Goal: Transaction & Acquisition: Purchase product/service

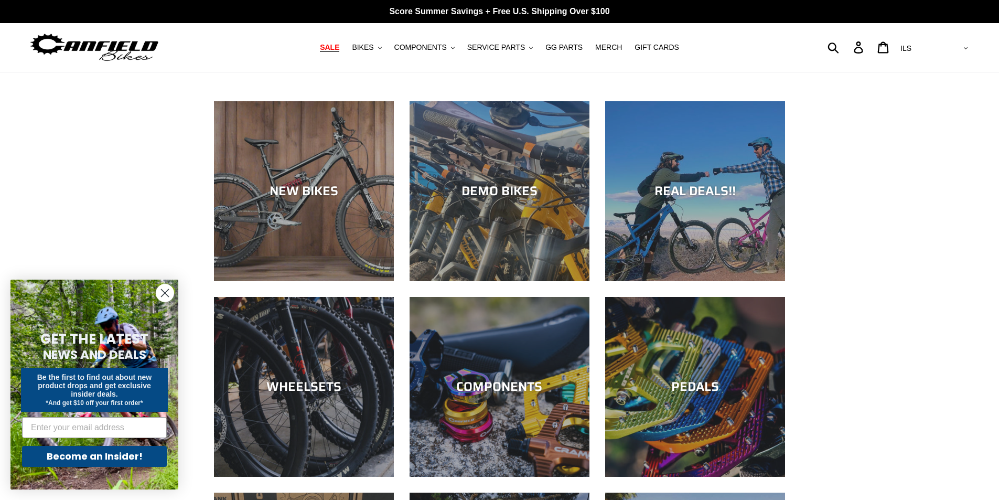
click at [339, 47] on span "SALE" at bounding box center [329, 47] width 19 height 9
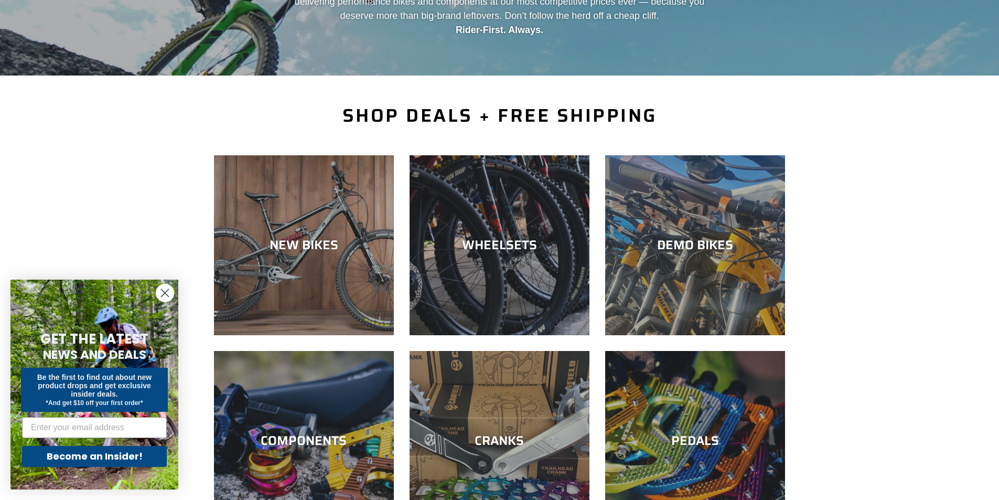
scroll to position [157, 0]
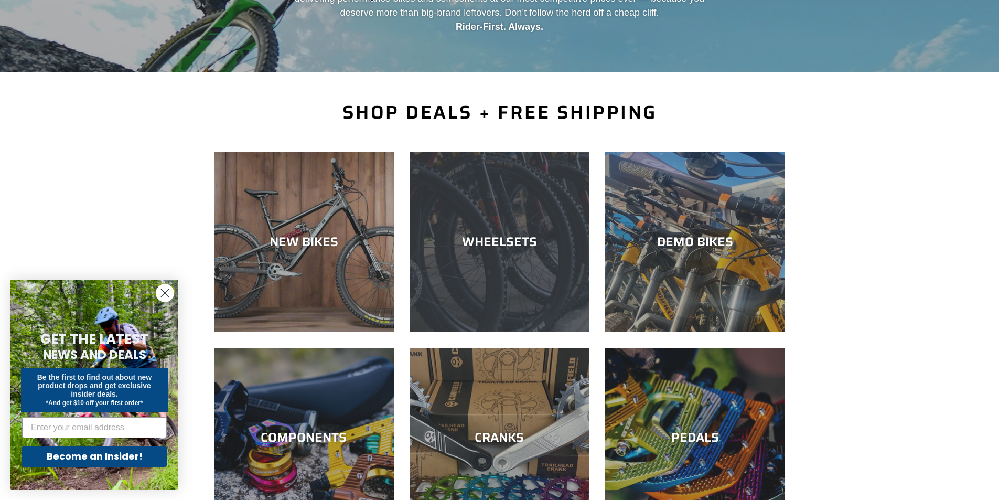
click at [524, 240] on div "WHEELSETS" at bounding box center [499, 241] width 180 height 15
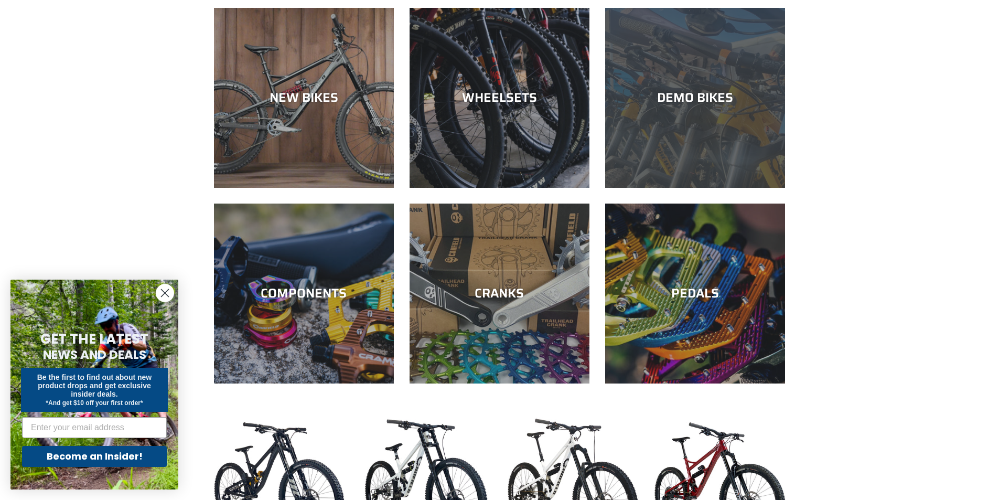
scroll to position [315, 0]
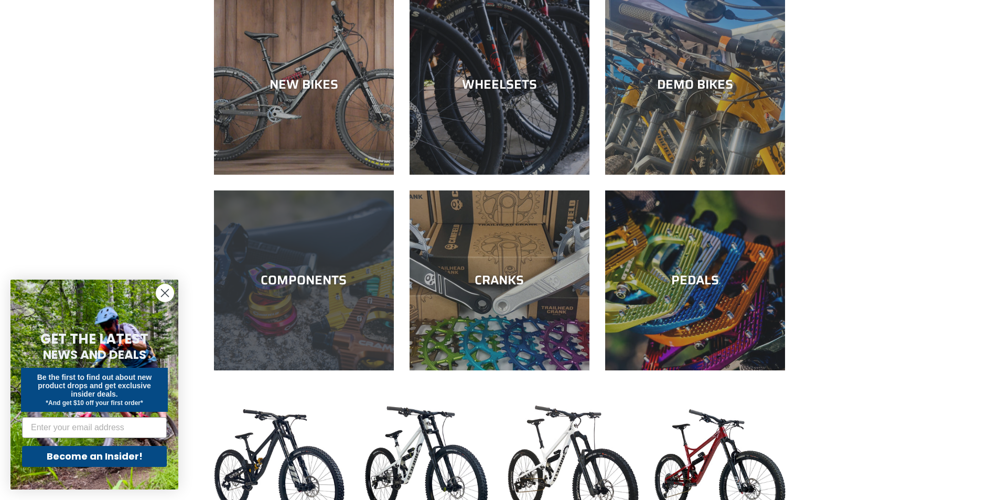
click at [330, 285] on div "COMPONENTS" at bounding box center [304, 280] width 180 height 15
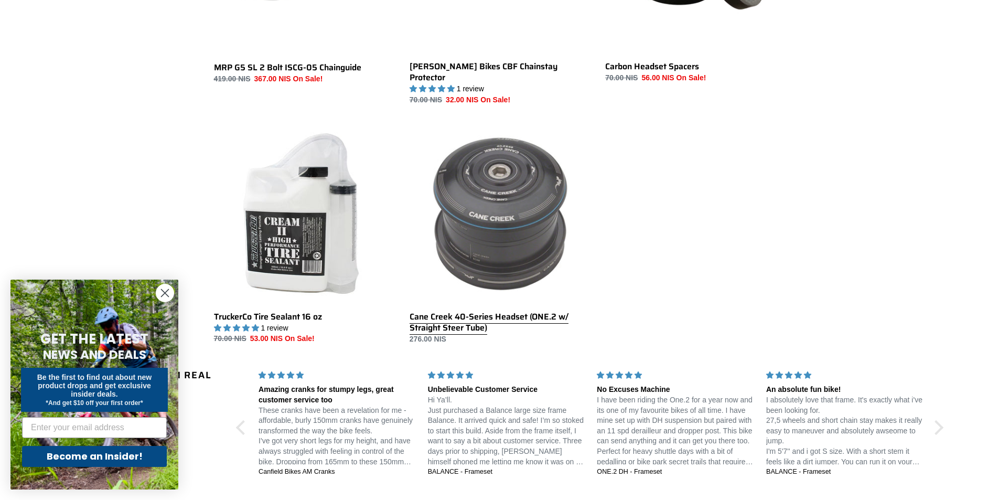
scroll to position [1677, 0]
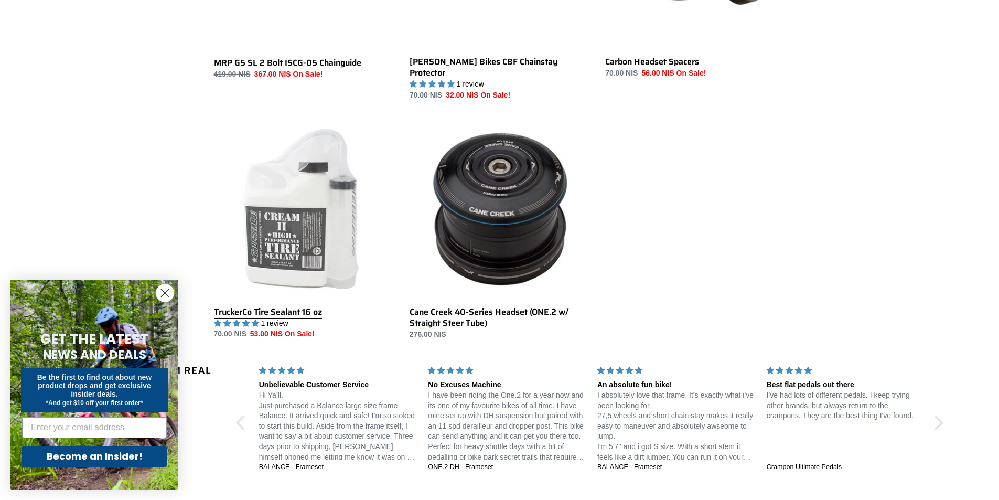
click at [328, 245] on link "TruckerCo Tire Sealant 16 oz" at bounding box center [304, 229] width 180 height 221
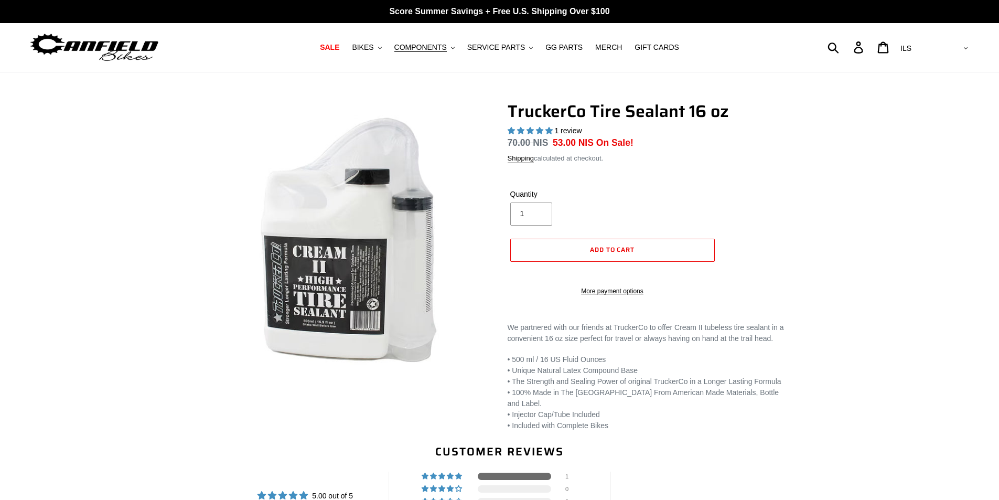
select select "highest-rating"
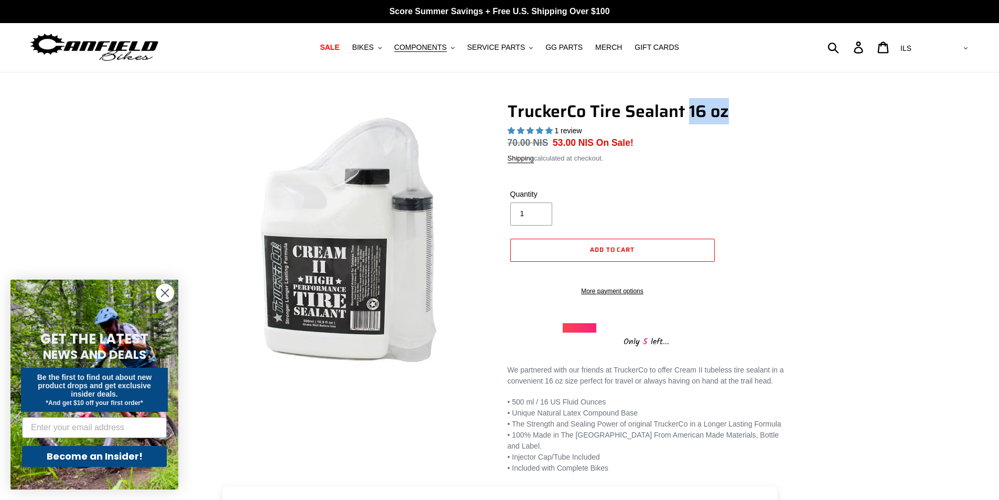
drag, startPoint x: 690, startPoint y: 110, endPoint x: 741, endPoint y: 110, distance: 51.4
click at [741, 110] on h1 "TruckerCo Tire Sealant 16 oz" at bounding box center [646, 111] width 278 height 20
copy h1 "16 oz"
click at [632, 253] on span "Add to cart" at bounding box center [612, 249] width 45 height 10
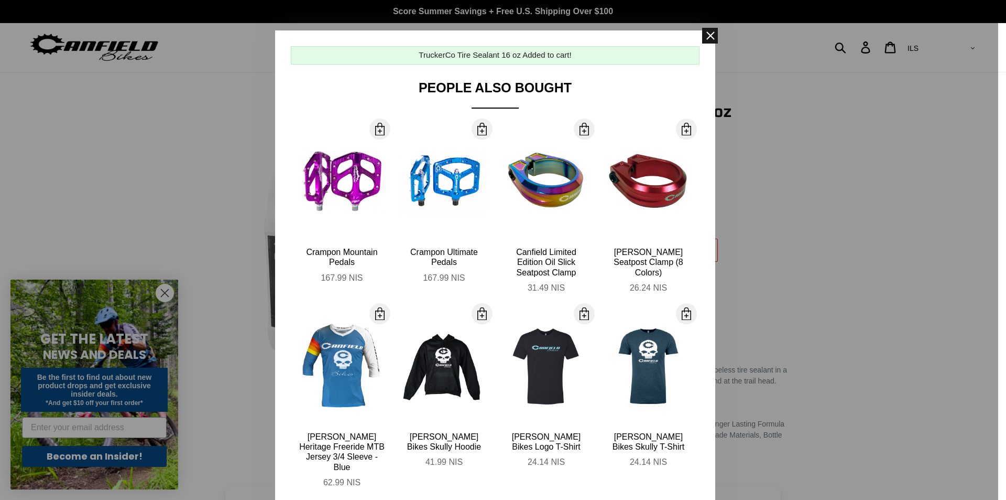
click at [704, 34] on span at bounding box center [710, 36] width 16 height 16
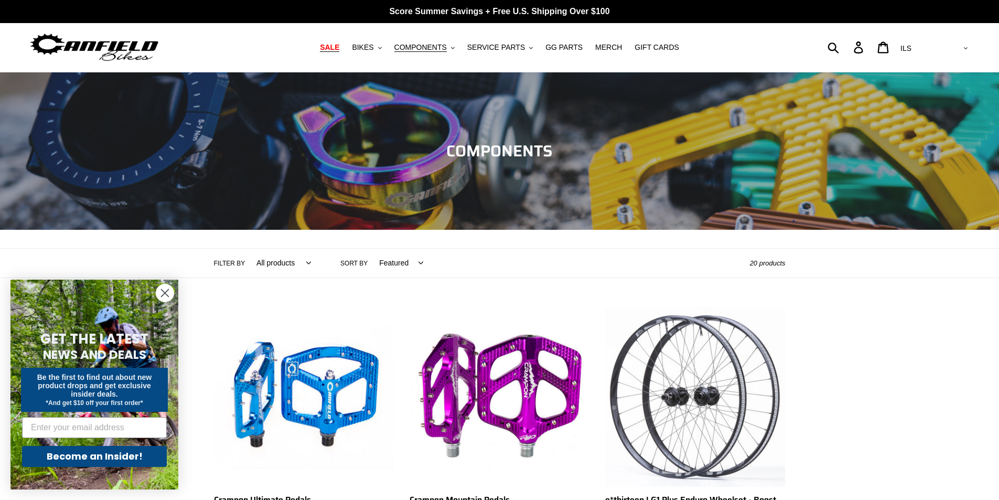
click at [339, 48] on span "SALE" at bounding box center [329, 47] width 19 height 9
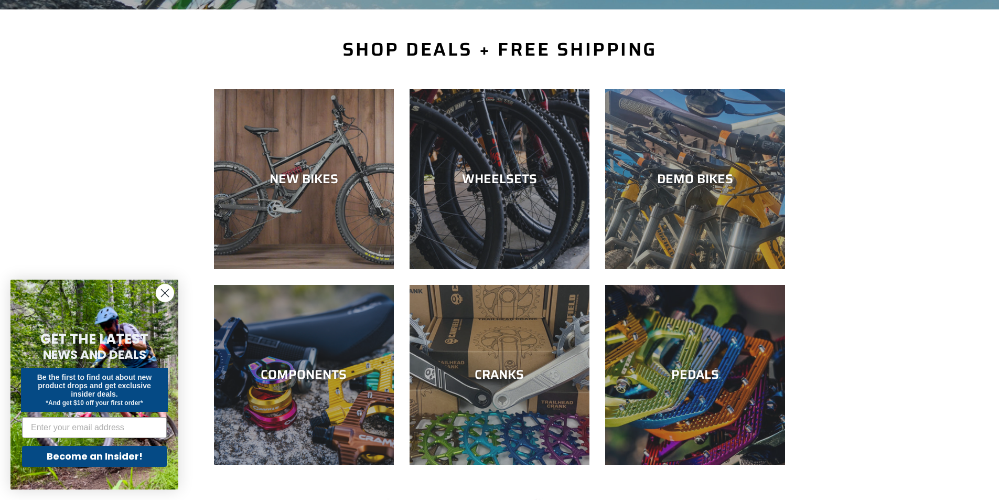
scroll to position [210, 0]
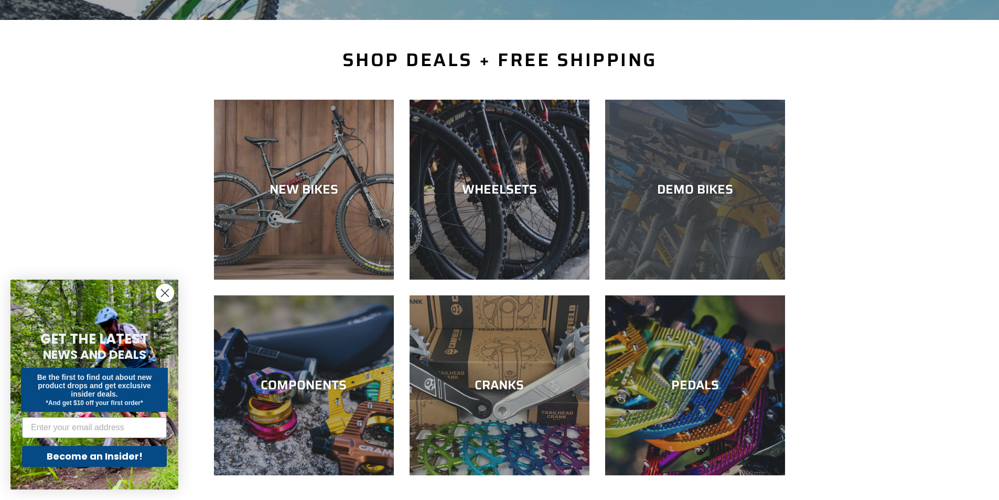
click at [689, 189] on div "DEMO BIKES" at bounding box center [695, 189] width 180 height 15
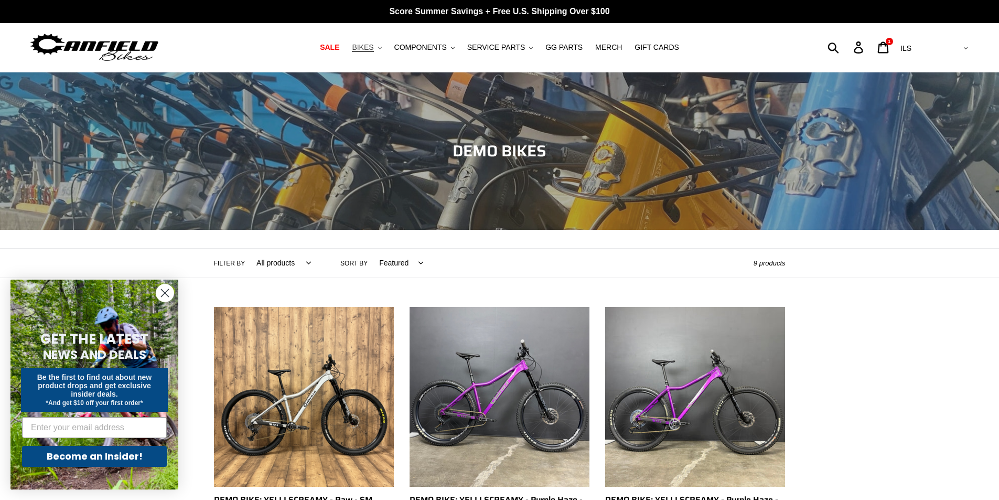
click at [382, 46] on icon ".cls-1{fill:#231f20}" at bounding box center [380, 48] width 4 height 4
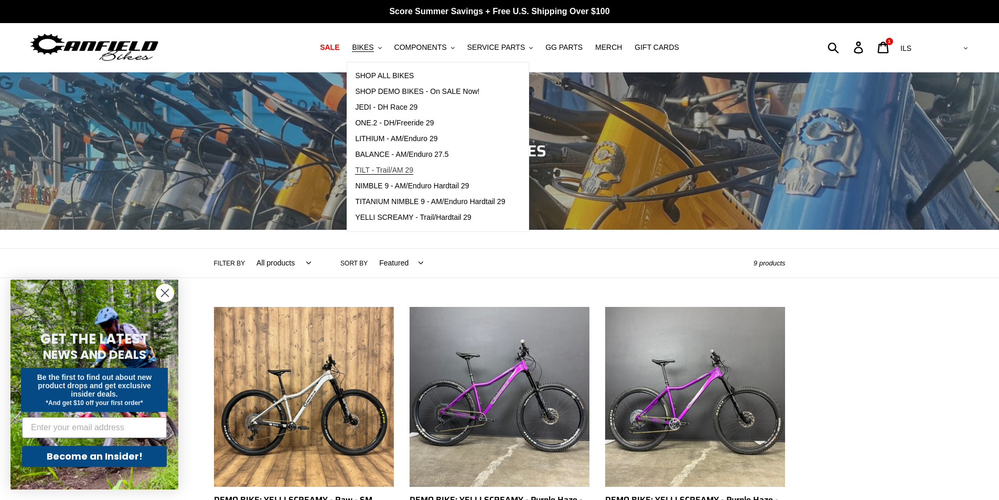
click at [412, 171] on span "TILT - Trail/AM 29" at bounding box center [384, 170] width 58 height 9
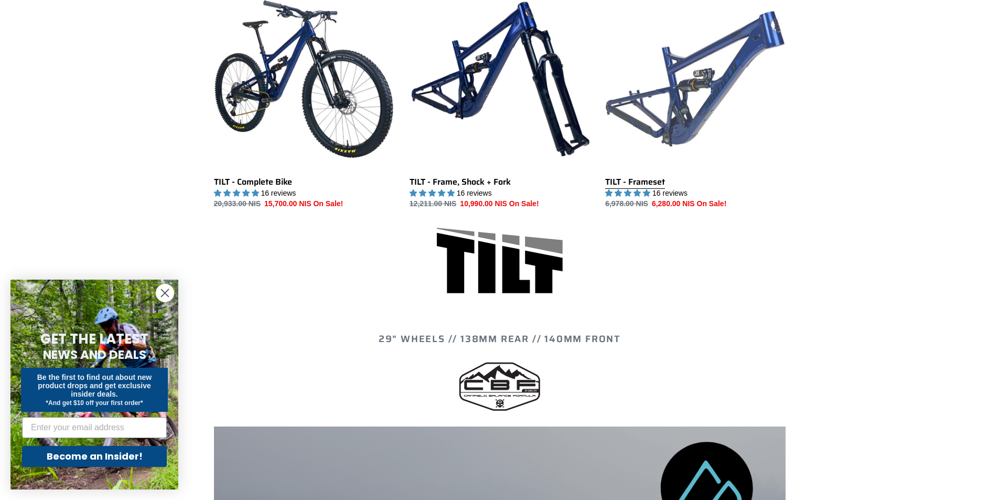
scroll to position [315, 0]
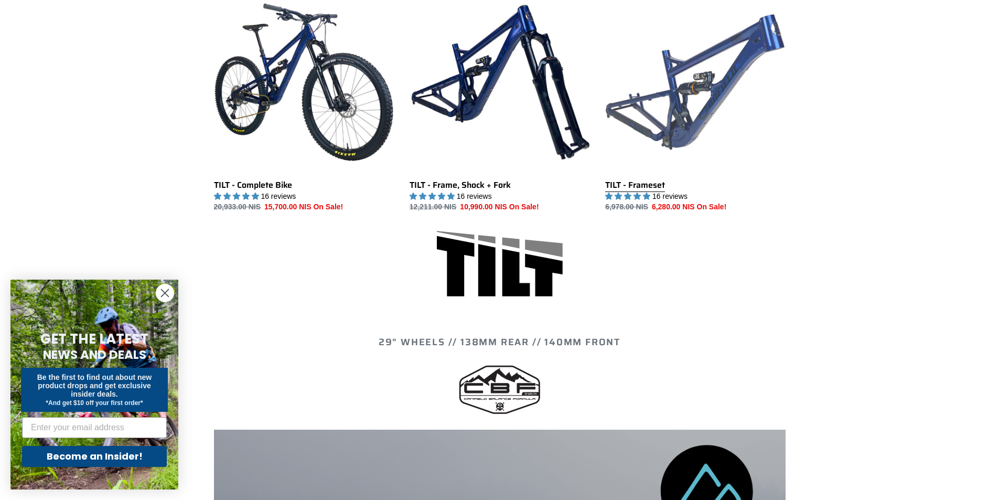
click at [676, 130] on link "TILT - Frameset" at bounding box center [695, 102] width 180 height 221
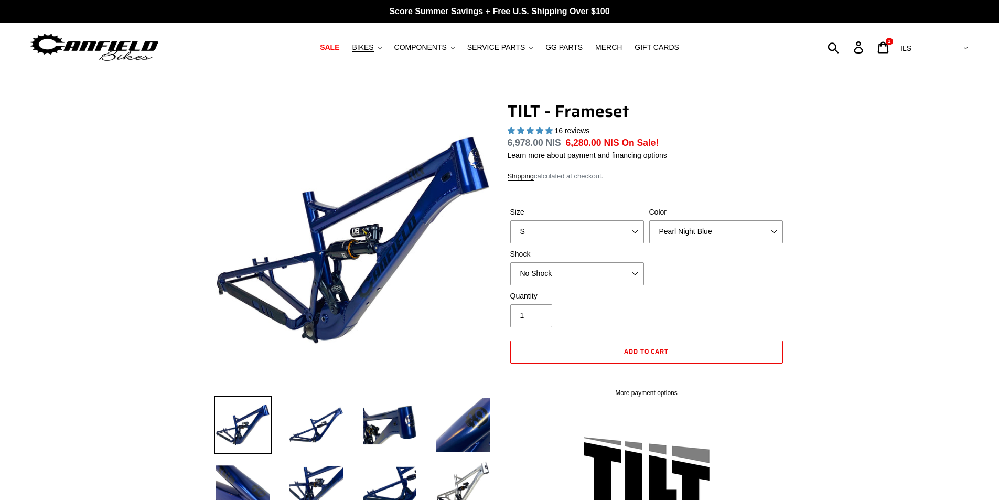
select select "highest-rating"
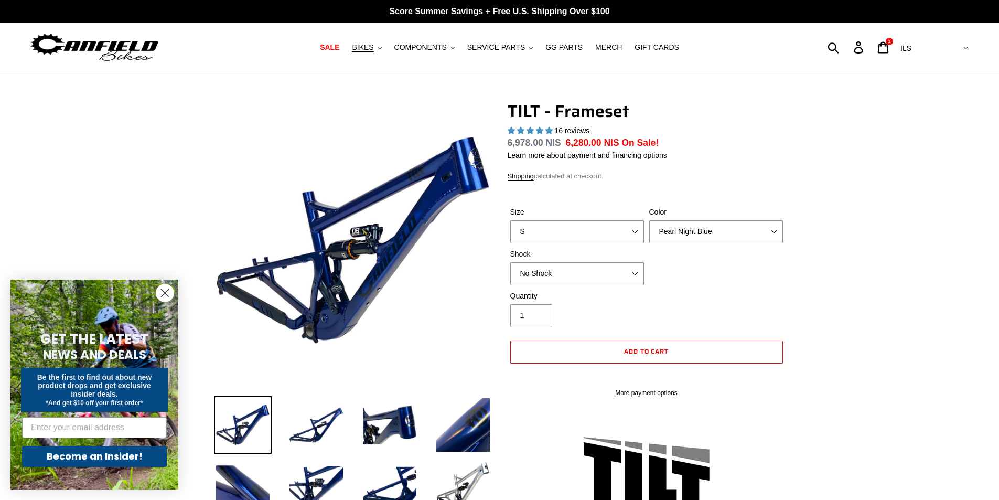
select select "L"
click at [510, 220] on select "S M L XL" at bounding box center [577, 231] width 134 height 23
click at [694, 236] on select "Pearl Night Blue Stealth Silver" at bounding box center [716, 231] width 134 height 23
select select "Stealth Silver"
click at [649, 220] on select "Pearl Night Blue Stealth Silver" at bounding box center [716, 231] width 134 height 23
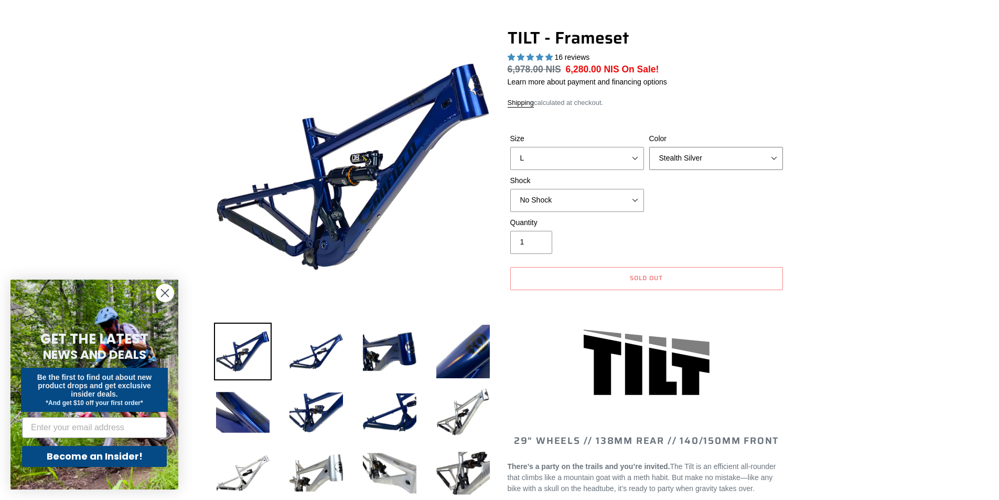
scroll to position [52, 0]
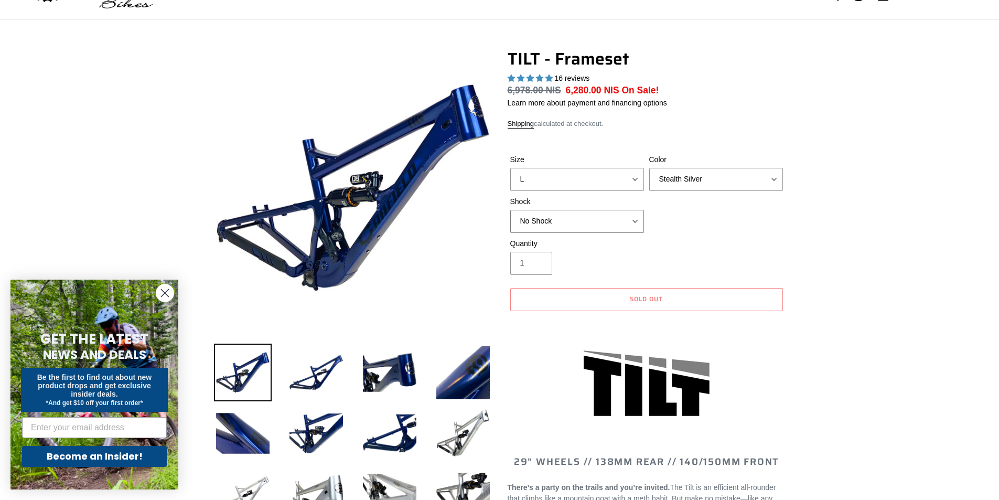
click at [619, 218] on select "No Shock Cane Creek DB Kitsuma Air RockShox Deluxe Ultimate Fox FLOAT X EXT Sto…" at bounding box center [577, 221] width 134 height 23
click at [510, 210] on select "No Shock Cane Creek DB Kitsuma Air RockShox Deluxe Ultimate Fox FLOAT X EXT Sto…" at bounding box center [577, 221] width 134 height 23
click at [610, 226] on select "No Shock Cane Creek DB Kitsuma Air RockShox Deluxe Ultimate Fox FLOAT X EXT Sto…" at bounding box center [577, 221] width 134 height 23
click at [510, 210] on select "No Shock Cane Creek DB Kitsuma Air RockShox Deluxe Ultimate Fox FLOAT X EXT Sto…" at bounding box center [577, 221] width 134 height 23
click at [604, 223] on select "No Shock Cane Creek DB Kitsuma Air RockShox Deluxe Ultimate Fox FLOAT X EXT Sto…" at bounding box center [577, 221] width 134 height 23
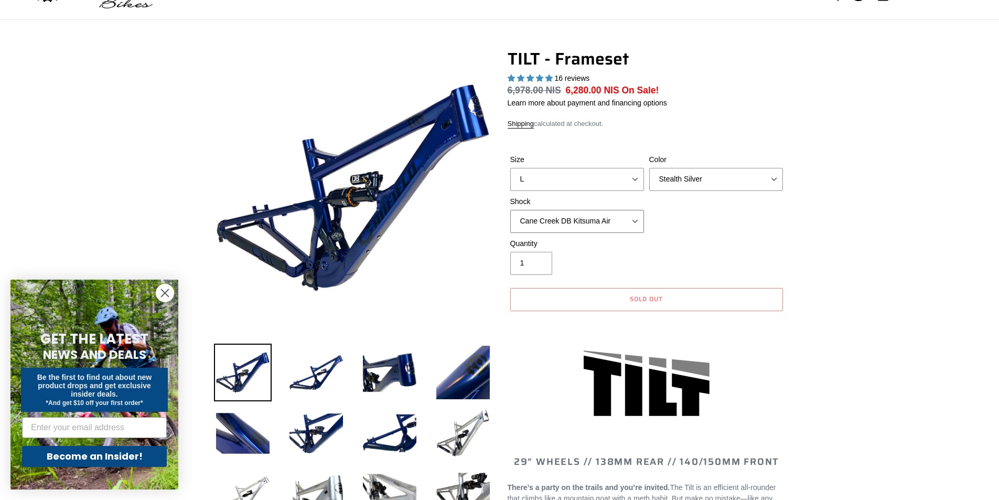
click at [510, 210] on select "No Shock Cane Creek DB Kitsuma Air RockShox Deluxe Ultimate Fox FLOAT X EXT Sto…" at bounding box center [577, 221] width 134 height 23
click at [607, 225] on select "No Shock Cane Creek DB Kitsuma Air RockShox Deluxe Ultimate Fox FLOAT X EXT Sto…" at bounding box center [577, 221] width 134 height 23
click at [510, 210] on select "No Shock Cane Creek DB Kitsuma Air RockShox Deluxe Ultimate Fox FLOAT X EXT Sto…" at bounding box center [577, 221] width 134 height 23
click at [604, 222] on select "No Shock Cane Creek DB Kitsuma Air RockShox Deluxe Ultimate Fox FLOAT X EXT Sto…" at bounding box center [577, 221] width 134 height 23
select select "No Shock"
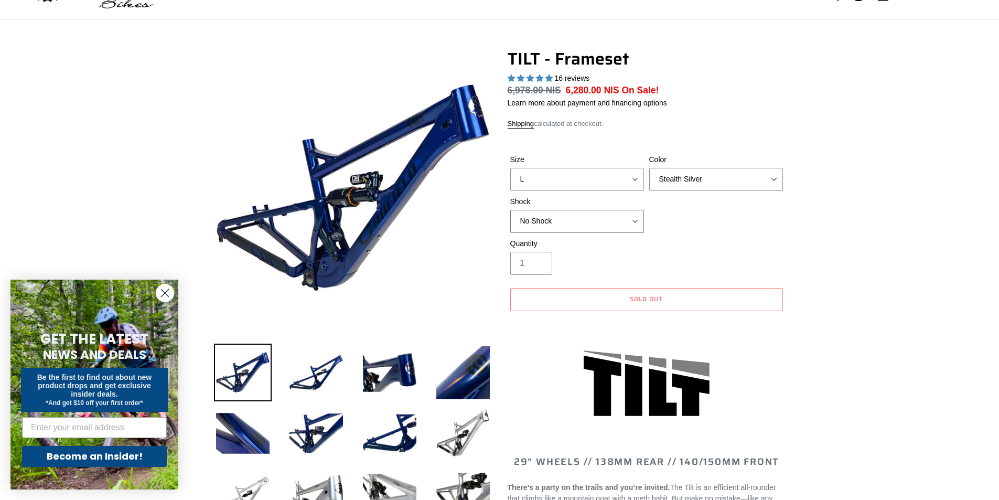
click at [510, 210] on select "No Shock Cane Creek DB Kitsuma Air RockShox Deluxe Ultimate Fox FLOAT X EXT Sto…" at bounding box center [577, 221] width 134 height 23
click at [689, 180] on select "Pearl Night Blue Stealth Silver" at bounding box center [716, 179] width 134 height 23
select select "Pearl Night Blue"
click at [649, 168] on select "Pearl Night Blue Stealth Silver" at bounding box center [716, 179] width 134 height 23
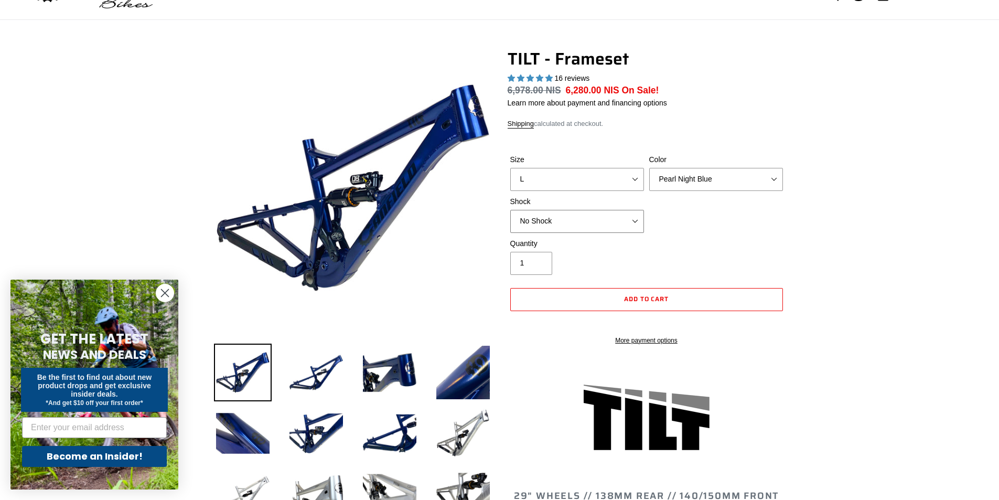
click at [568, 230] on select "No Shock Cane Creek DB Kitsuma Air RockShox Deluxe Ultimate Fox FLOAT X EXT Sto…" at bounding box center [577, 221] width 134 height 23
click at [510, 210] on select "No Shock Cane Creek DB Kitsuma Air RockShox Deluxe Ultimate Fox FLOAT X EXT Sto…" at bounding box center [577, 221] width 134 height 23
click at [583, 219] on select "No Shock Cane Creek DB Kitsuma Air RockShox Deluxe Ultimate Fox FLOAT X EXT Sto…" at bounding box center [577, 221] width 134 height 23
click at [510, 210] on select "No Shock Cane Creek DB Kitsuma Air RockShox Deluxe Ultimate Fox FLOAT X EXT Sto…" at bounding box center [577, 221] width 134 height 23
click at [569, 228] on select "No Shock Cane Creek DB Kitsuma Air RockShox Deluxe Ultimate Fox FLOAT X EXT Sto…" at bounding box center [577, 221] width 134 height 23
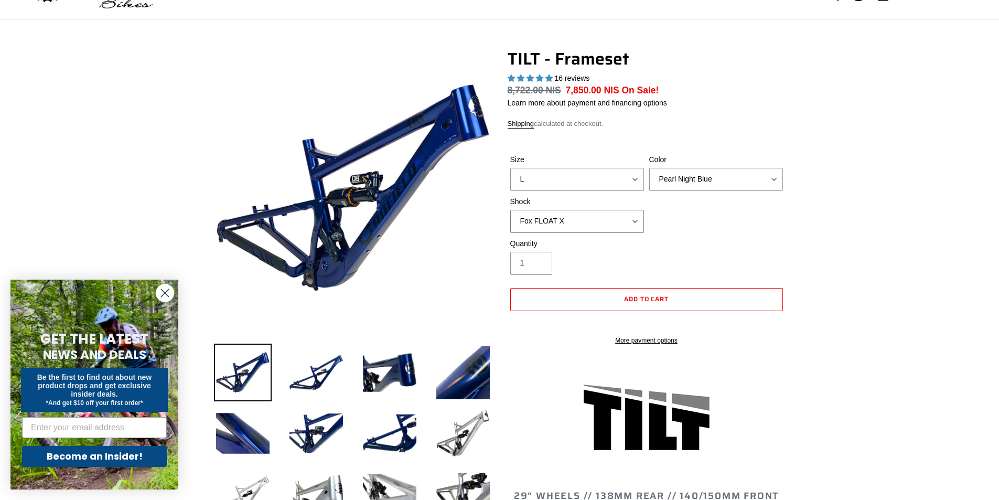
click at [510, 210] on select "No Shock Cane Creek DB Kitsuma Air RockShox Deluxe Ultimate Fox FLOAT X EXT Sto…" at bounding box center [577, 221] width 134 height 23
click at [588, 221] on select "No Shock Cane Creek DB Kitsuma Air RockShox Deluxe Ultimate Fox FLOAT X EXT Sto…" at bounding box center [577, 221] width 134 height 23
click at [510, 210] on select "No Shock Cane Creek DB Kitsuma Air RockShox Deluxe Ultimate Fox FLOAT X EXT Sto…" at bounding box center [577, 221] width 134 height 23
click at [579, 227] on select "No Shock Cane Creek DB Kitsuma Air RockShox Deluxe Ultimate Fox FLOAT X EXT Sto…" at bounding box center [577, 221] width 134 height 23
select select "RockShox Deluxe Ultimate"
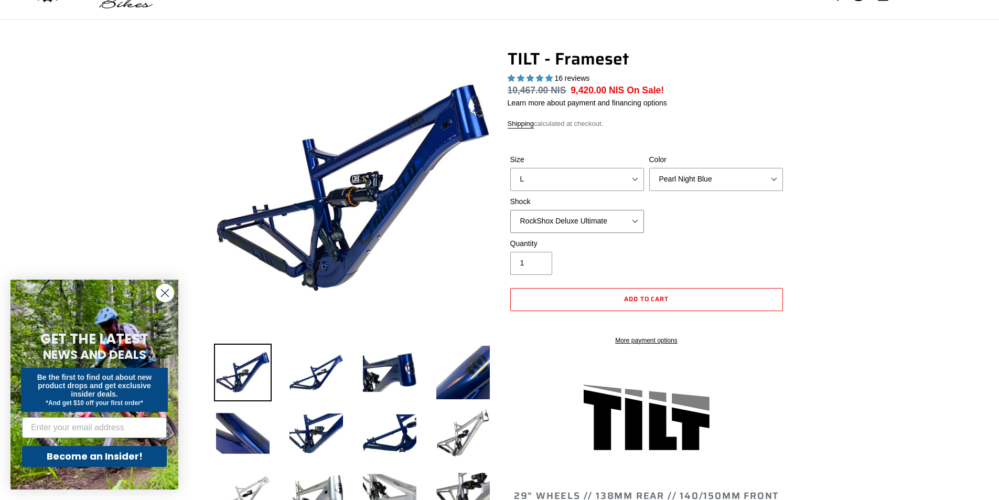
click at [510, 210] on select "No Shock Cane Creek DB Kitsuma Air RockShox Deluxe Ultimate Fox FLOAT X EXT Sto…" at bounding box center [577, 221] width 134 height 23
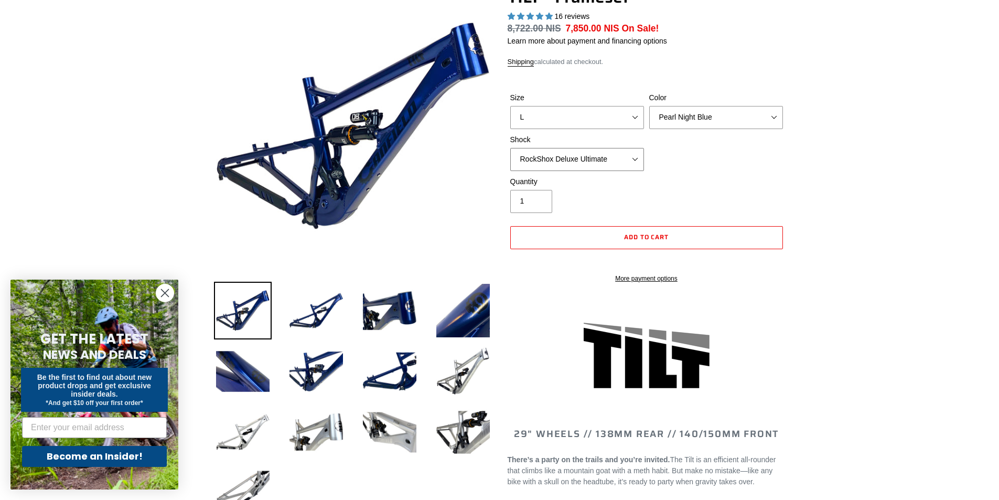
scroll to position [0, 0]
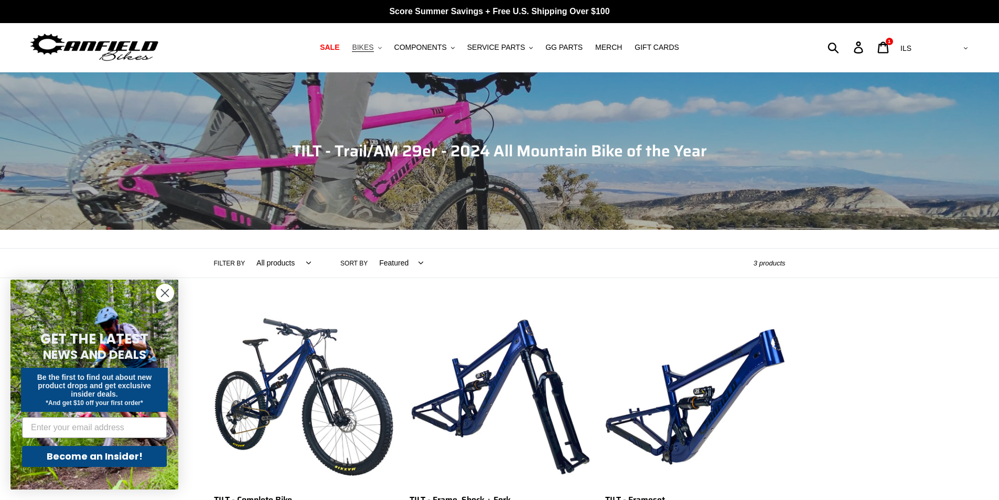
click at [386, 44] on button "BIKES .cls-1{fill:#231f20}" at bounding box center [366, 47] width 40 height 14
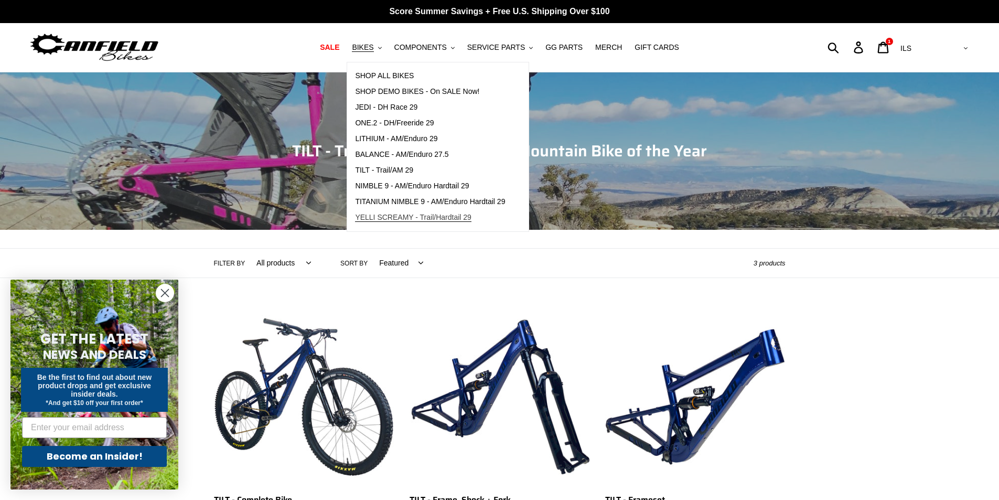
click at [442, 216] on span "YELLI SCREAMY - Trail/Hardtail 29" at bounding box center [413, 217] width 116 height 9
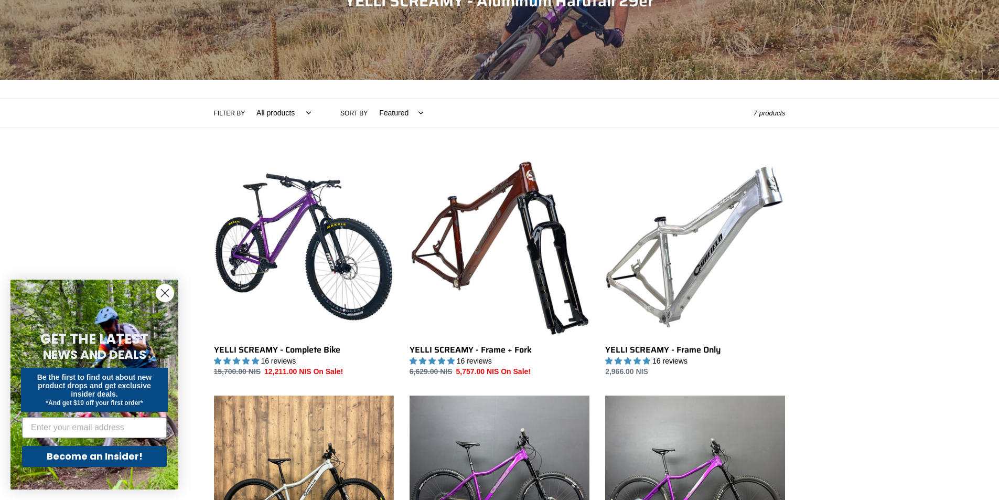
scroll to position [210, 0]
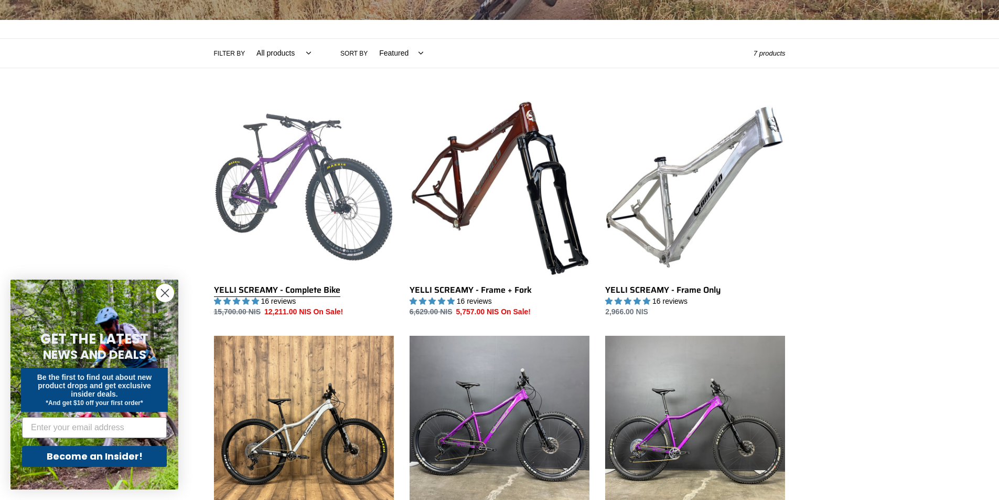
click at [358, 224] on link "YELLI SCREAMY - Complete Bike" at bounding box center [304, 207] width 180 height 221
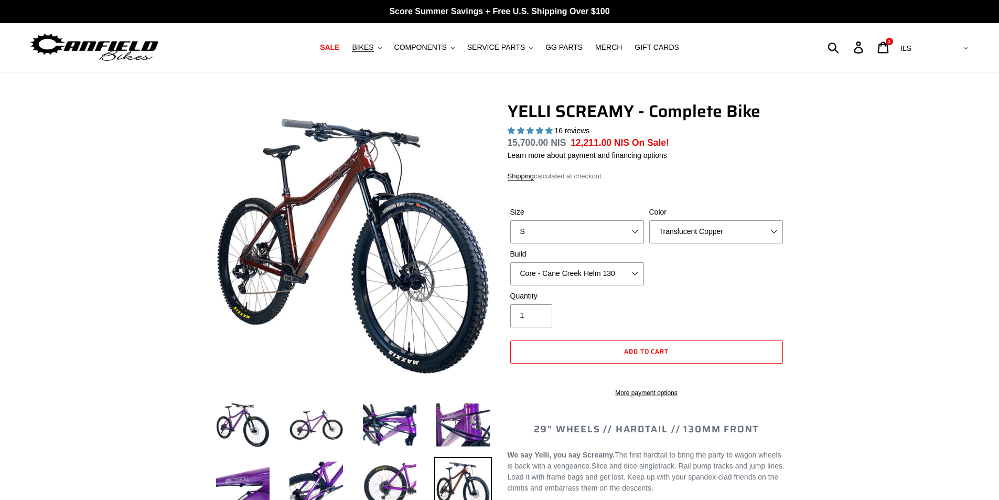
select select "highest-rating"
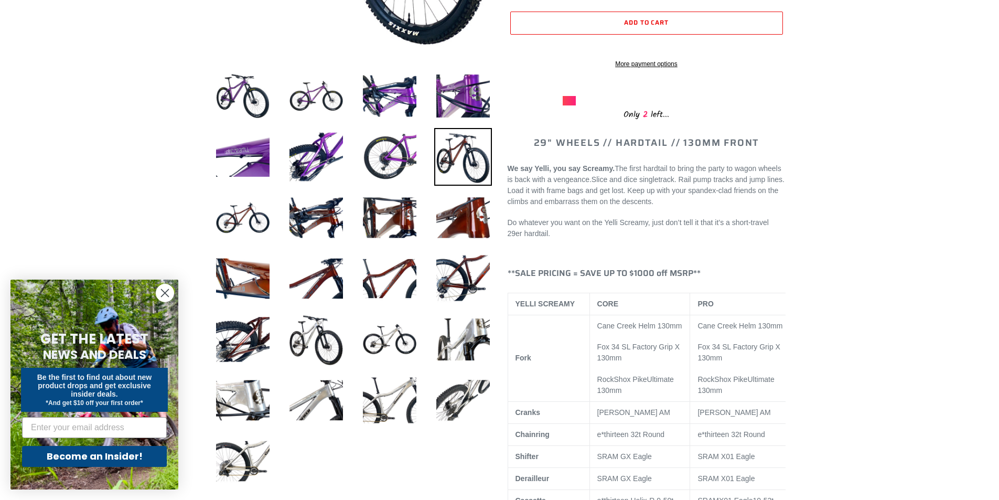
scroll to position [315, 0]
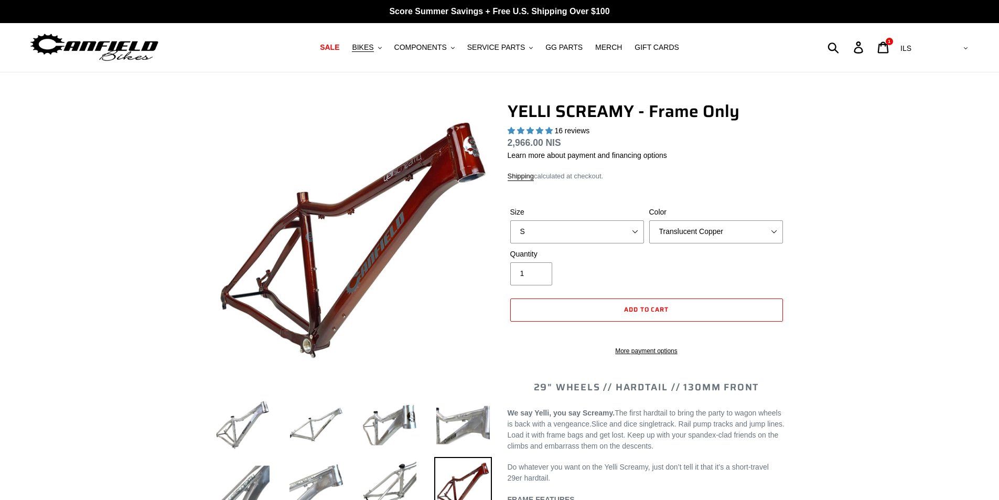
select select "highest-rating"
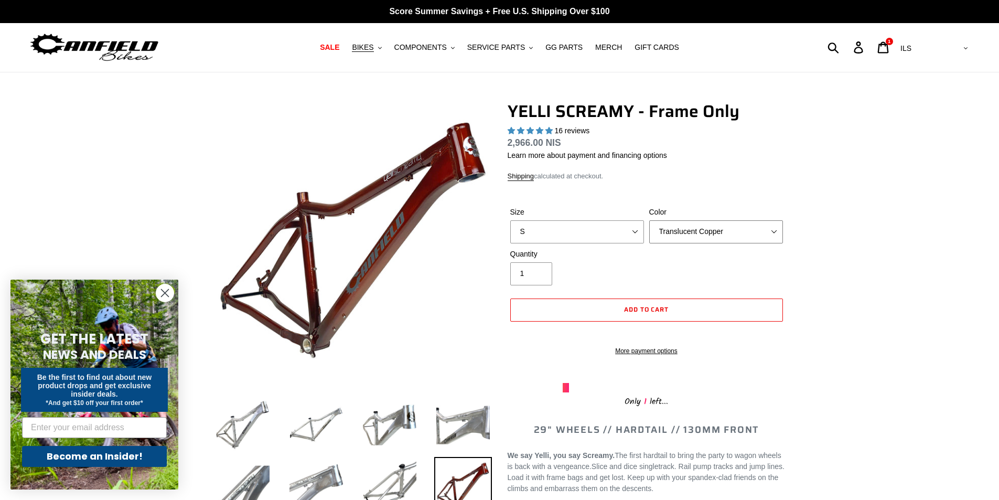
click at [670, 238] on select "Translucent Copper Purple Haze Raw" at bounding box center [716, 231] width 134 height 23
click at [649, 220] on select "Translucent Copper Purple Haze Raw" at bounding box center [716, 231] width 134 height 23
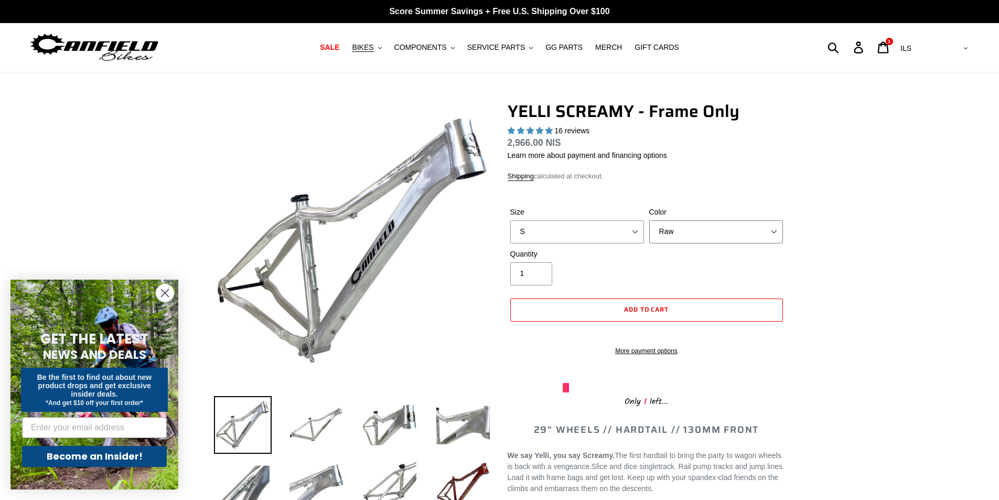
click at [683, 234] on select "Translucent Copper Purple Haze Raw" at bounding box center [716, 231] width 134 height 23
click at [649, 220] on select "Translucent Copper Purple Haze Raw" at bounding box center [716, 231] width 134 height 23
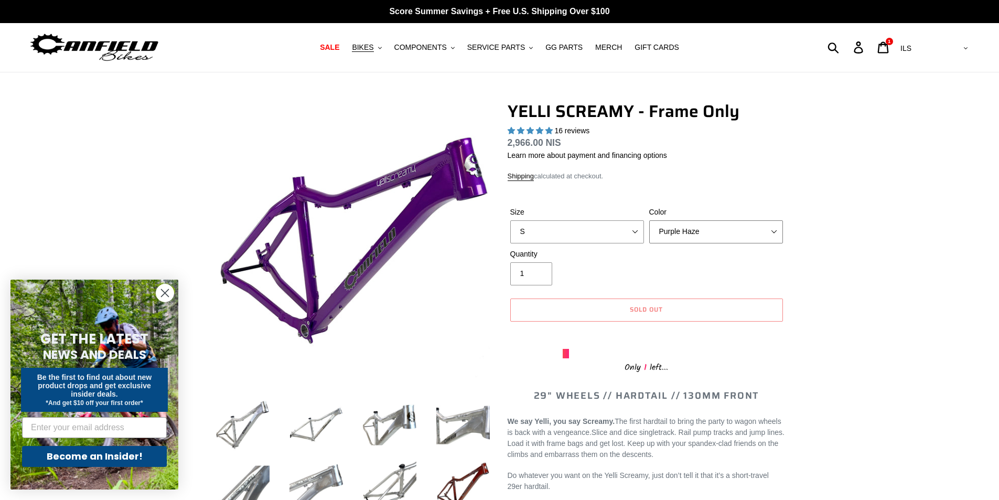
click at [683, 229] on select "Translucent Copper Purple Haze Raw" at bounding box center [716, 231] width 134 height 23
select select "Translucent Copper"
click at [649, 220] on select "Translucent Copper Purple Haze Raw" at bounding box center [716, 231] width 134 height 23
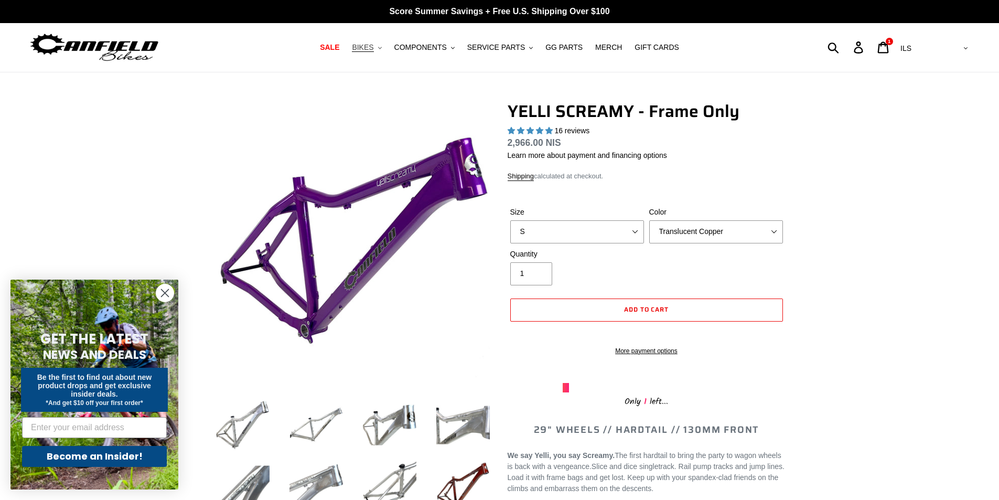
click at [382, 47] on icon ".cls-1{fill:#231f20}" at bounding box center [380, 48] width 4 height 4
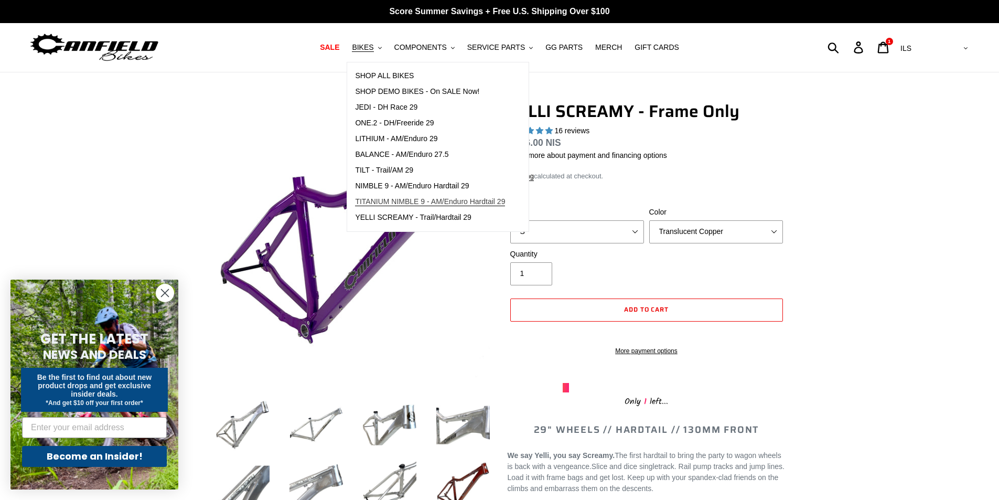
click at [415, 203] on span "TITANIUM NIMBLE 9 - AM/Enduro Hardtail 29" at bounding box center [430, 201] width 150 height 9
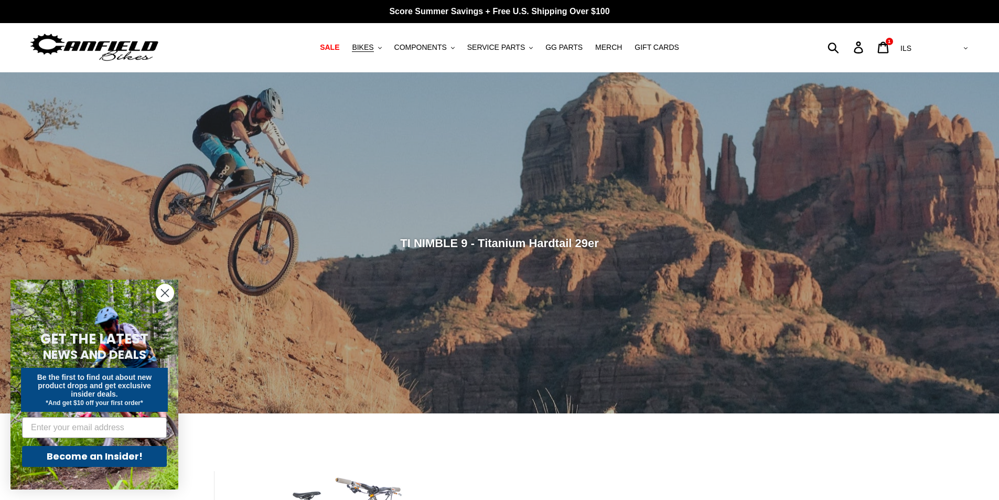
scroll to position [262, 0]
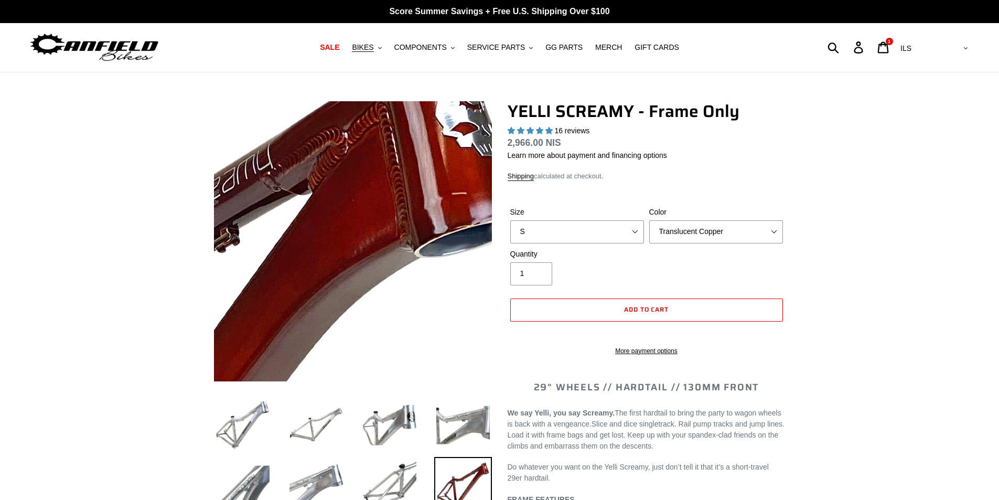
select select "highest-rating"
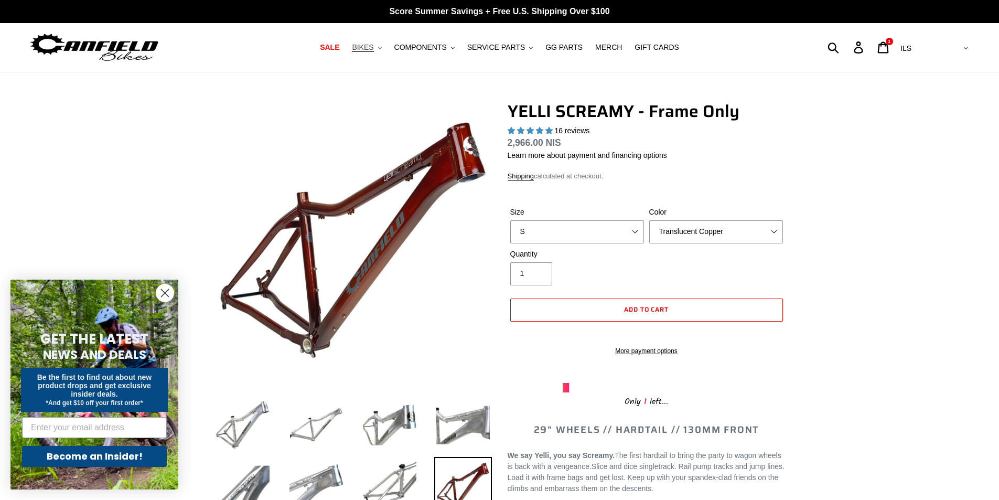
click at [373, 49] on span "BIKES" at bounding box center [362, 47] width 21 height 9
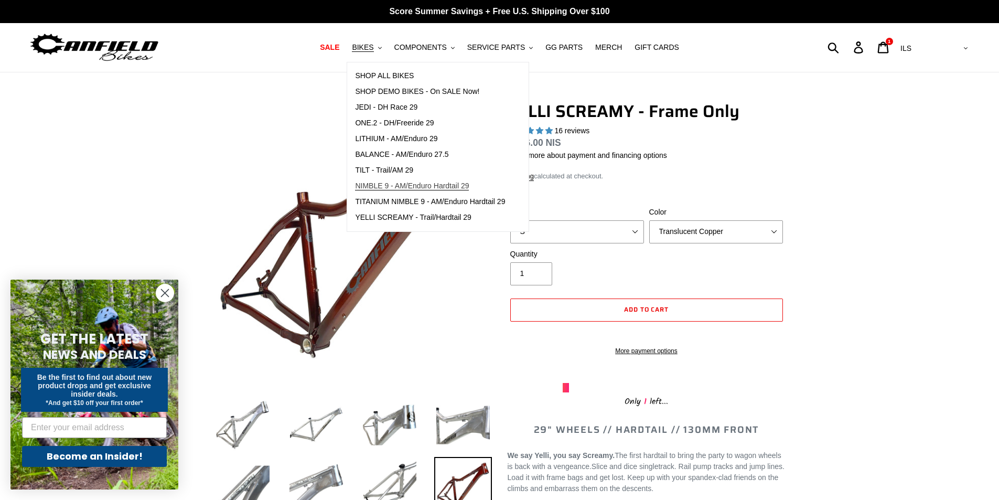
click at [418, 183] on span "NIMBLE 9 - AM/Enduro Hardtail 29" at bounding box center [412, 185] width 114 height 9
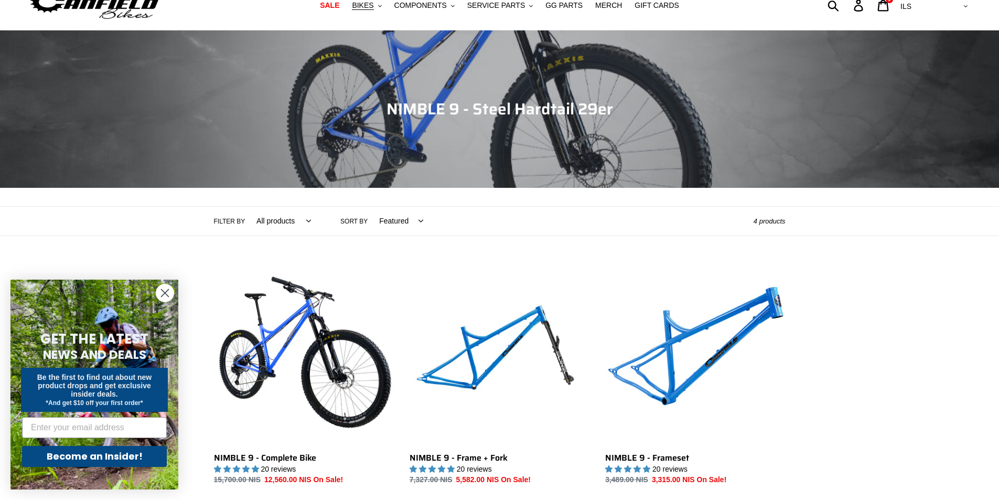
scroll to position [210, 0]
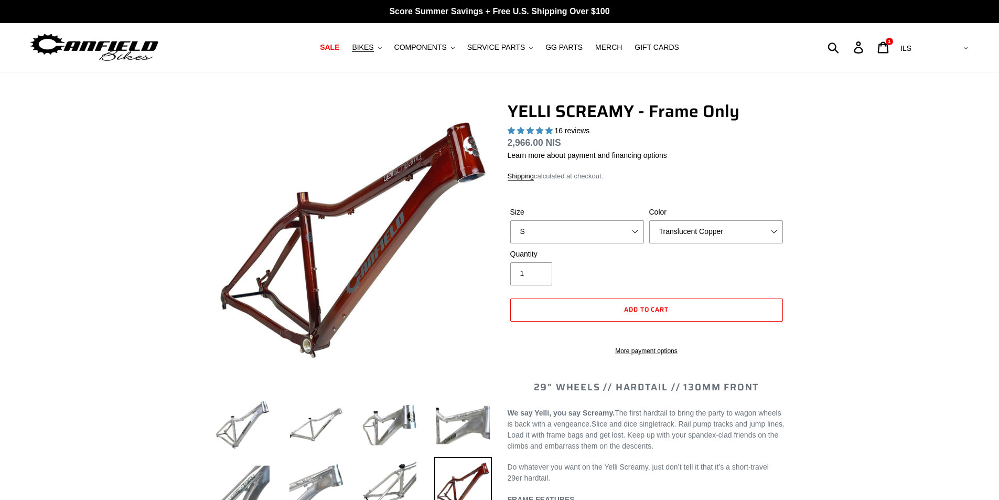
select select "highest-rating"
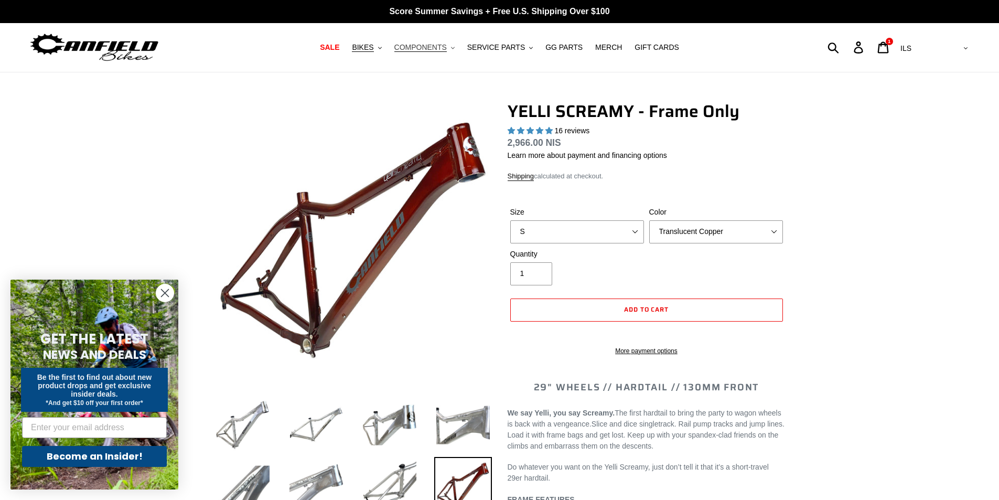
click at [432, 48] on span "COMPONENTS" at bounding box center [420, 47] width 52 height 9
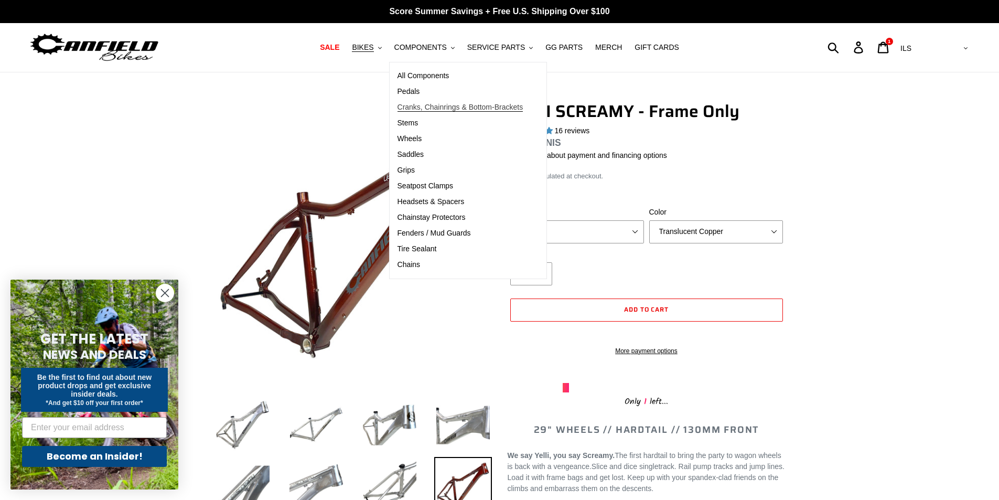
click at [447, 105] on span "Cranks, Chainrings & Bottom-Brackets" at bounding box center [460, 107] width 126 height 9
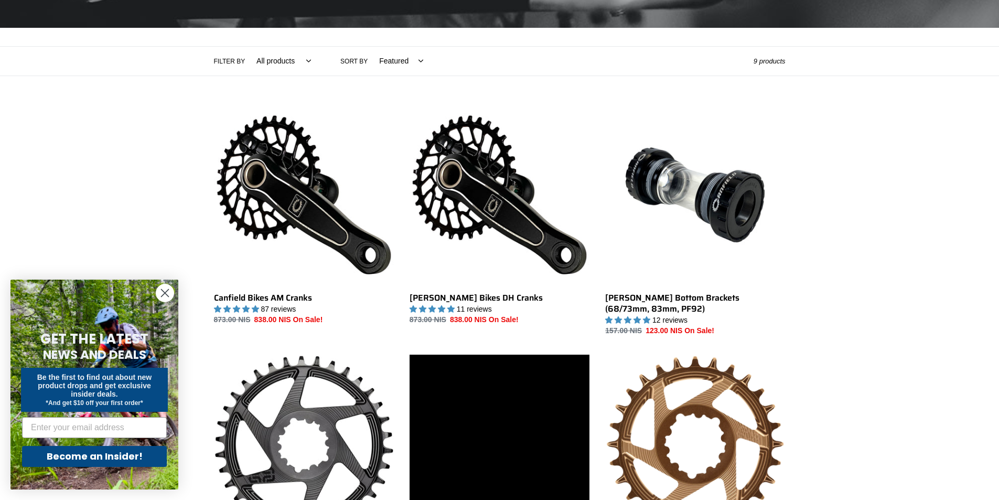
scroll to position [210, 0]
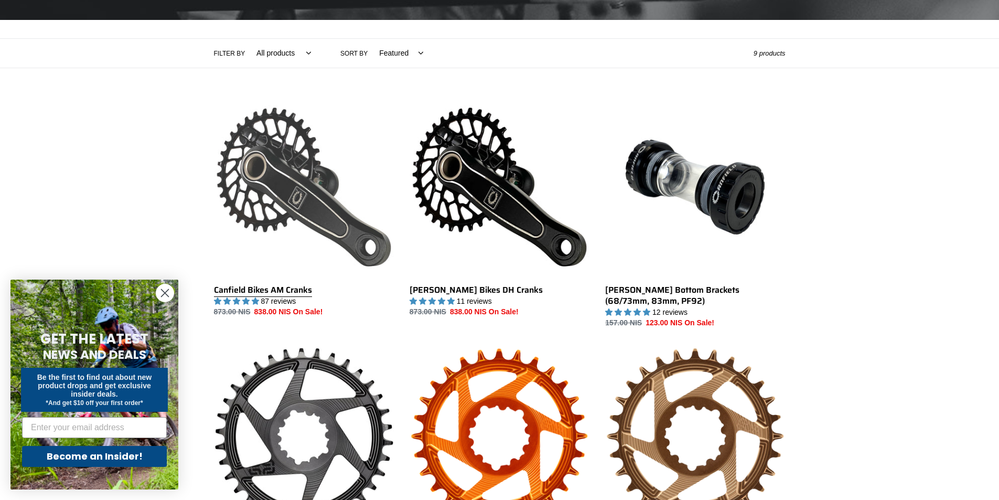
click at [297, 185] on link "Canfield Bikes AM Cranks" at bounding box center [304, 207] width 180 height 221
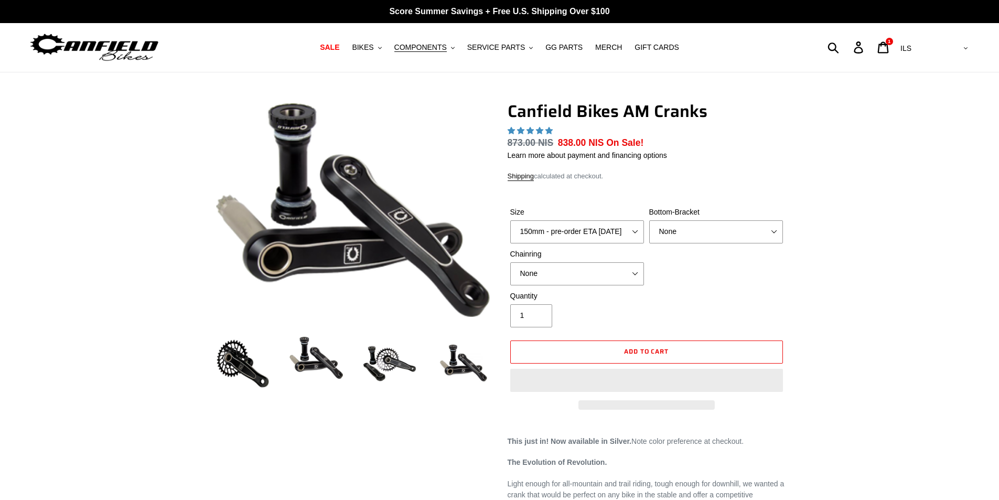
select select "highest-rating"
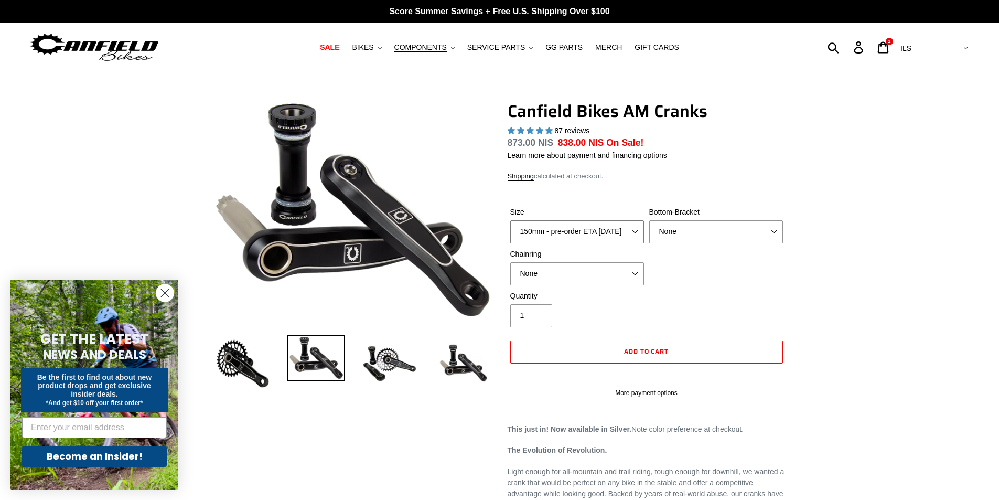
click at [627, 237] on select "150mm - pre-order ETA [DATE] 155mm - pre-order ETA [DATE] 160mm - pre-order ETA…" at bounding box center [577, 231] width 134 height 23
select select "165mm - pre-order ETA [DATE]"
click at [510, 220] on select "150mm - pre-order ETA [DATE] 155mm - pre-order ETA [DATE] 160mm - pre-order ETA…" at bounding box center [577, 231] width 134 height 23
click at [700, 233] on select "None BSA Threaded 68/73mm Press Fit PF92" at bounding box center [716, 231] width 134 height 23
select select "BSA Threaded 68/73mm"
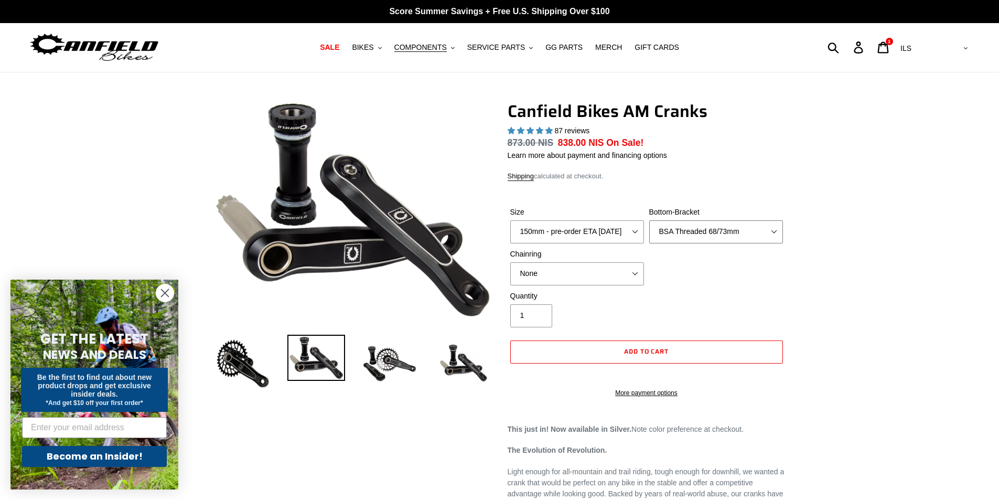
click at [649, 220] on select "None BSA Threaded 68/73mm Press Fit PF92" at bounding box center [716, 231] width 134 height 23
click at [601, 268] on select "None 30t Round (Boost 148) 30t Oval (Boost 148) 32t Round (Boost 148) 32t Oval …" at bounding box center [577, 273] width 134 height 23
select select "32t Round (Boost 148)"
click at [510, 262] on select "None 30t Round (Boost 148) 30t Oval (Boost 148) 32t Round (Boost 148) 32t Oval …" at bounding box center [577, 273] width 134 height 23
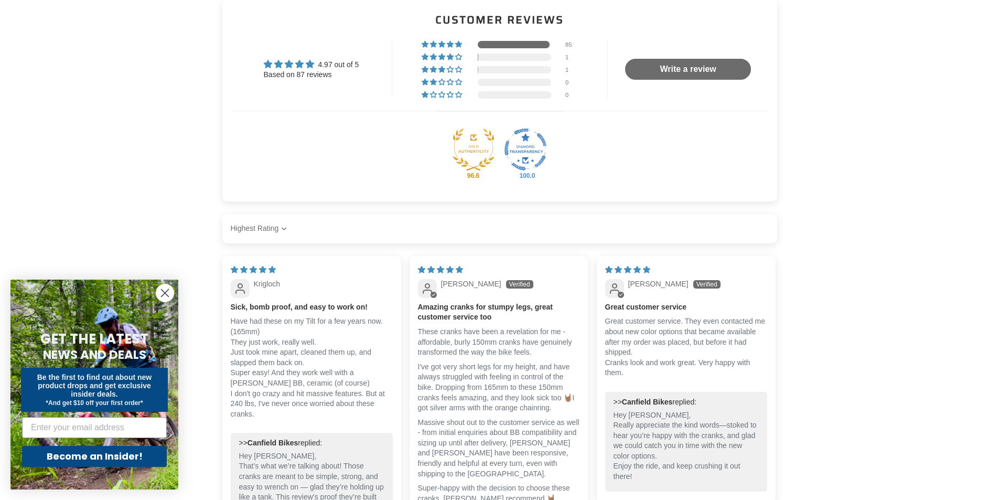
scroll to position [944, 0]
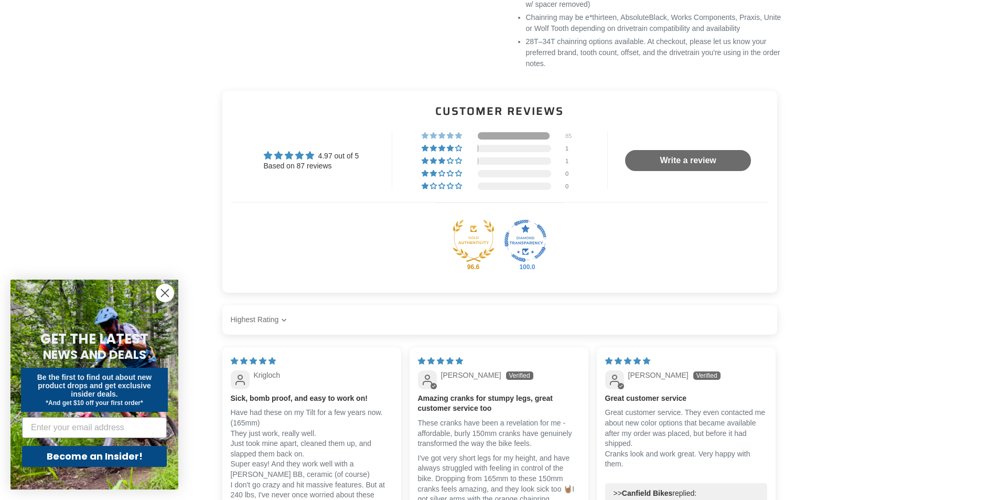
click at [539, 139] on div at bounding box center [514, 135] width 72 height 7
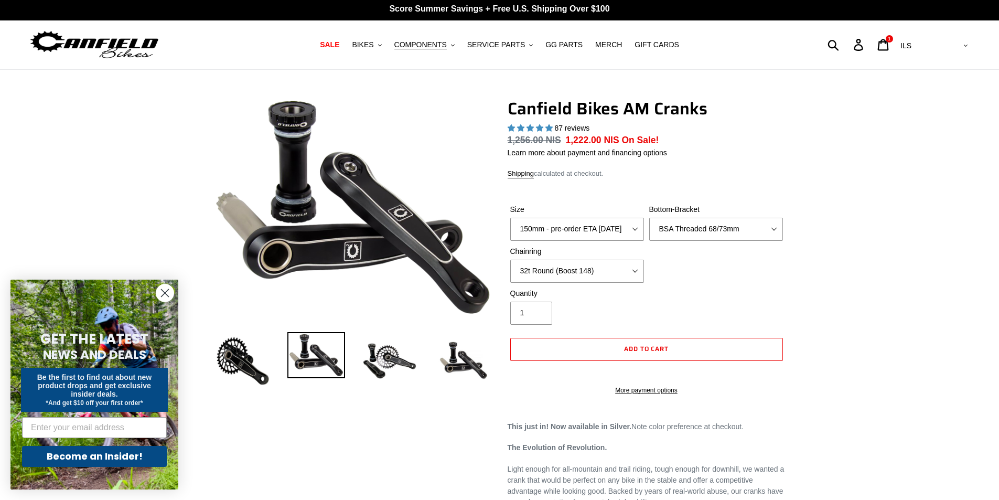
scroll to position [0, 0]
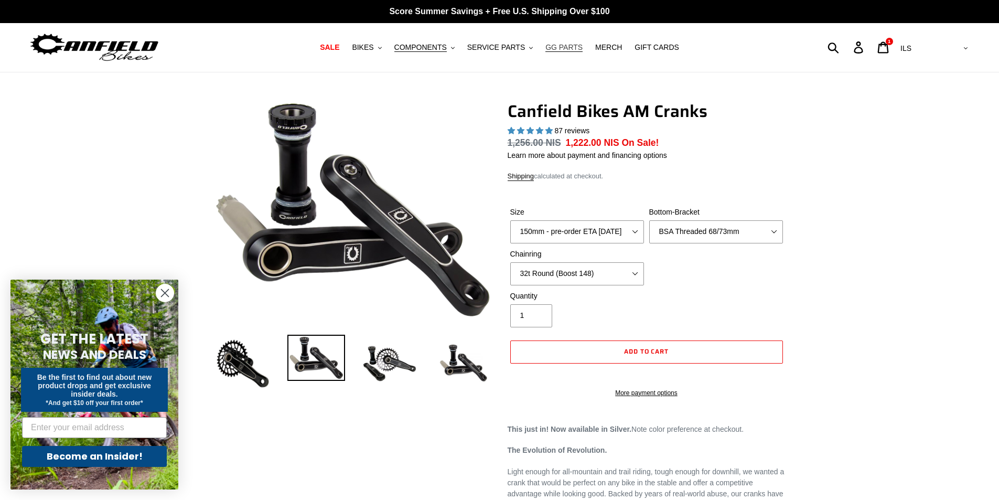
click at [559, 48] on span "GG PARTS" at bounding box center [563, 47] width 37 height 9
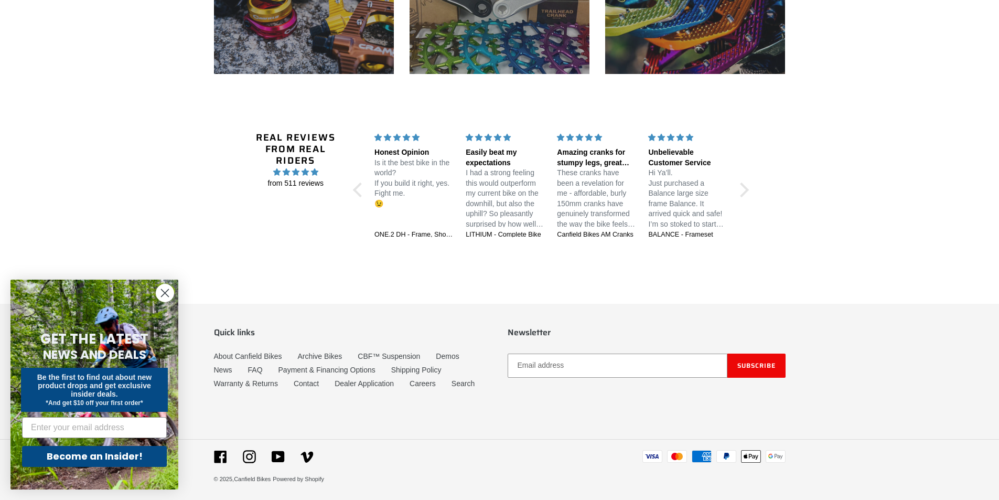
scroll to position [1685, 0]
click at [161, 298] on circle "Close dialog" at bounding box center [164, 292] width 17 height 17
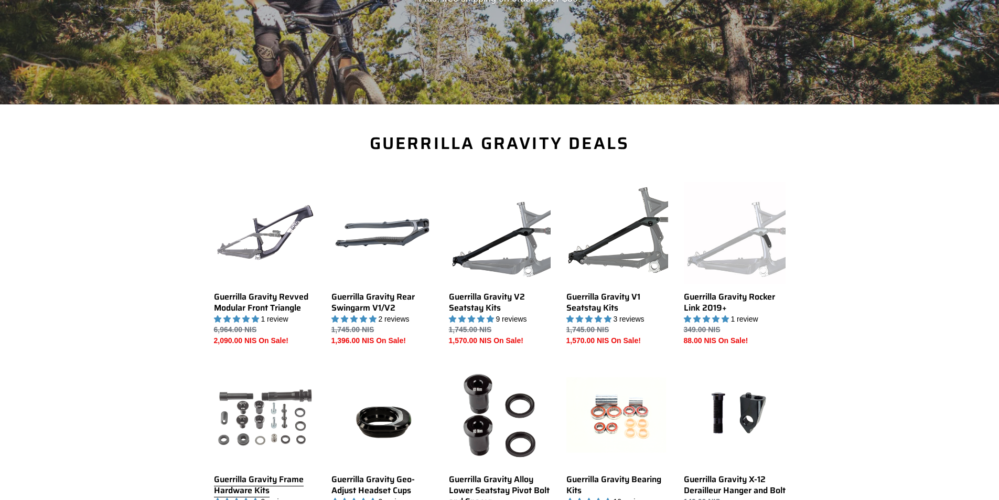
scroll to position [218, 0]
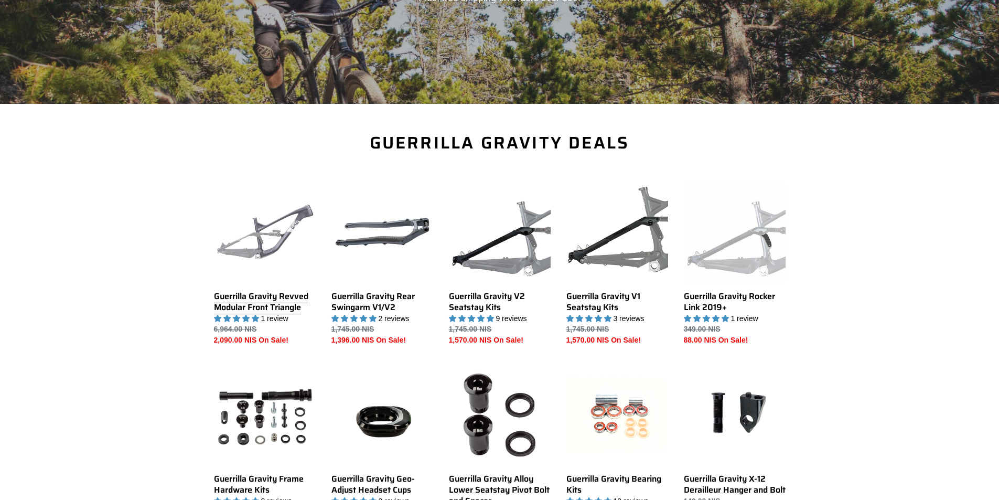
click at [282, 306] on link "Guerrilla Gravity Revved Modular Front Triangle" at bounding box center [265, 263] width 102 height 165
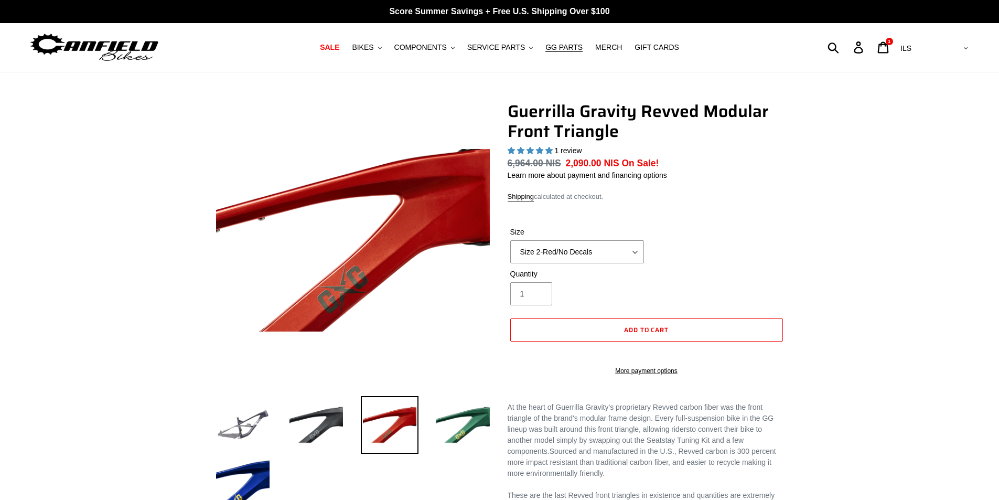
select select "highest-rating"
click at [382, 48] on icon "button" at bounding box center [380, 48] width 4 height 2
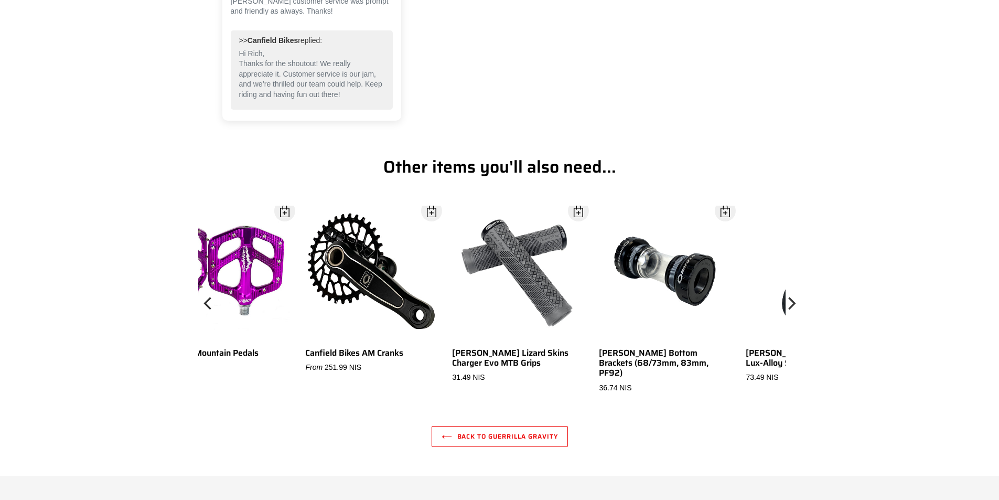
scroll to position [996, 0]
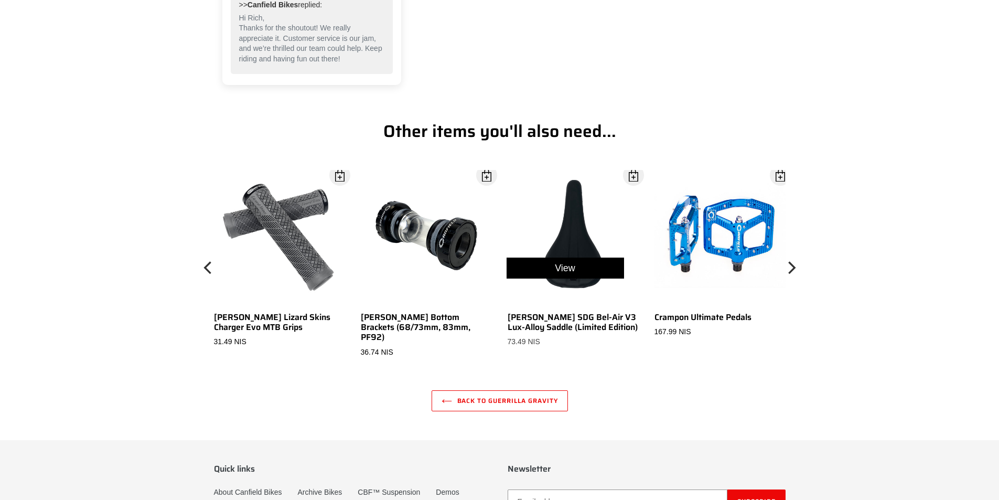
click at [579, 337] on div "View" at bounding box center [565, 268] width 147 height 196
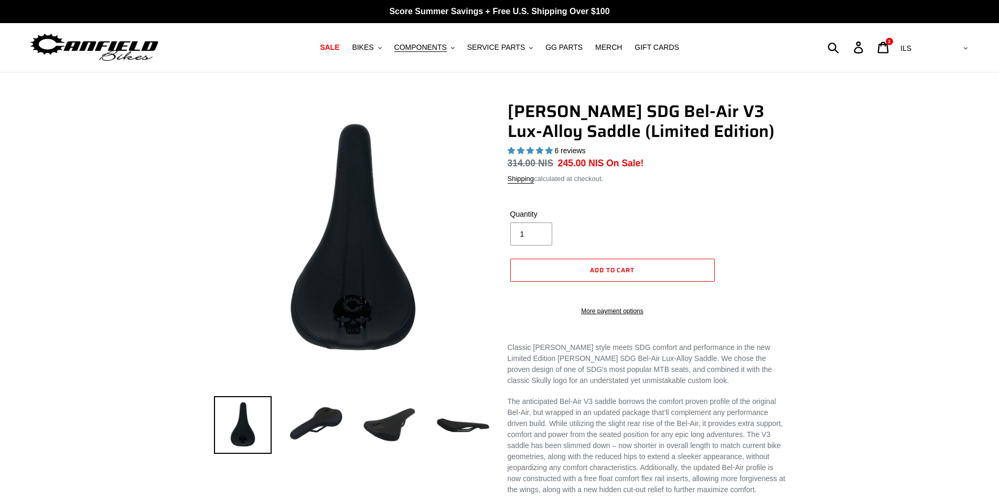
select select "highest-rating"
drag, startPoint x: 696, startPoint y: 110, endPoint x: 577, endPoint y: 107, distance: 119.0
click at [577, 107] on h1 "[PERSON_NAME] SDG Bel-Air V3 Lux-Alloy Saddle (Limited Edition)" at bounding box center [646, 121] width 278 height 40
copy h1 "SDG Bel-Air V3"
